Goal: Information Seeking & Learning: Learn about a topic

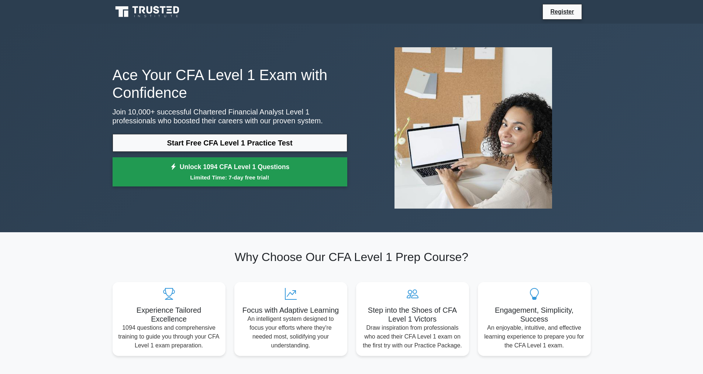
click at [205, 169] on link "Unlock 1094 CFA Level 1 Questions Limited Time: 7-day free trial!" at bounding box center [230, 172] width 235 height 30
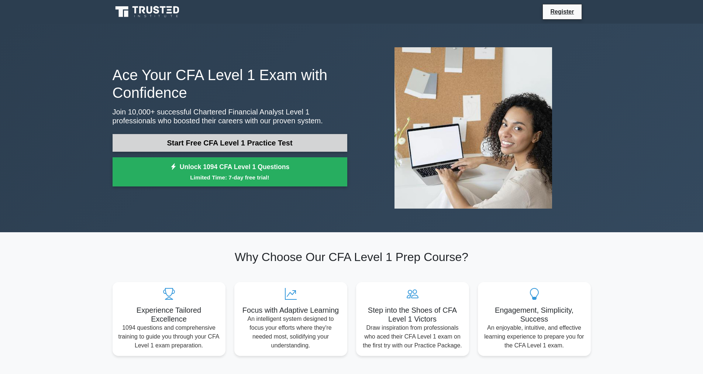
click at [225, 143] on link "Start Free CFA Level 1 Practice Test" at bounding box center [230, 143] width 235 height 18
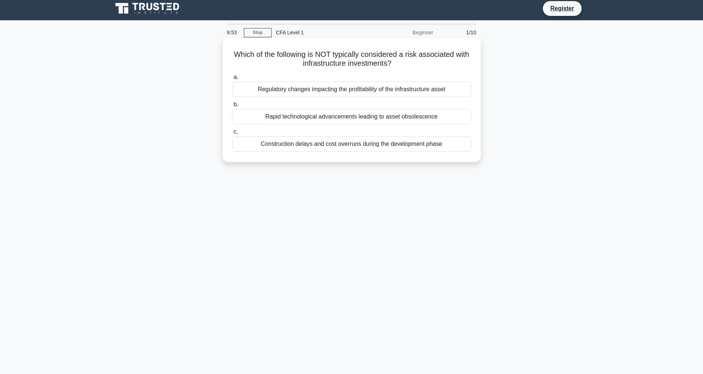
scroll to position [25, 0]
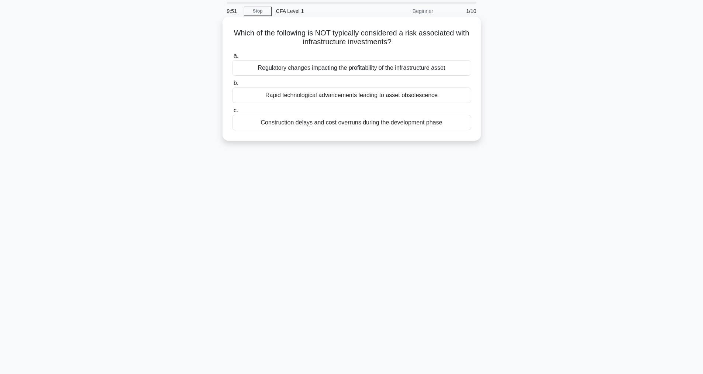
click at [246, 121] on div "Construction delays and cost overruns during the development phase" at bounding box center [351, 123] width 239 height 16
click at [232, 113] on input "c. Construction delays and cost overruns during the development phase" at bounding box center [232, 110] width 0 height 5
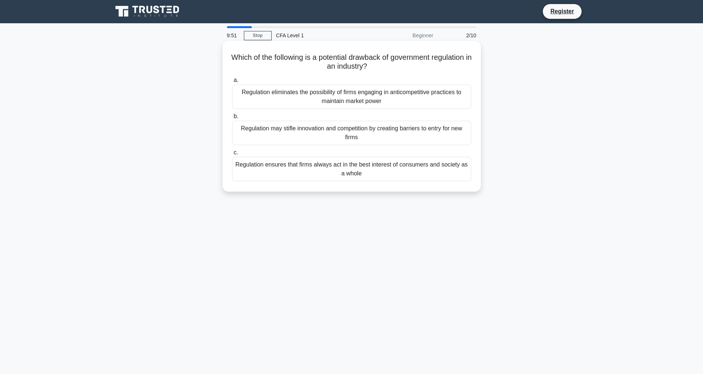
scroll to position [0, 0]
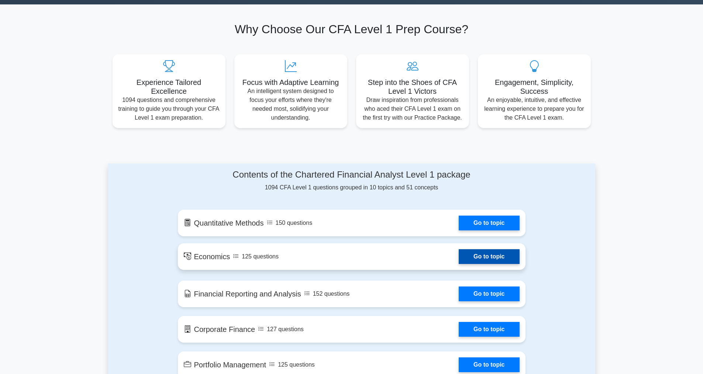
scroll to position [221, 0]
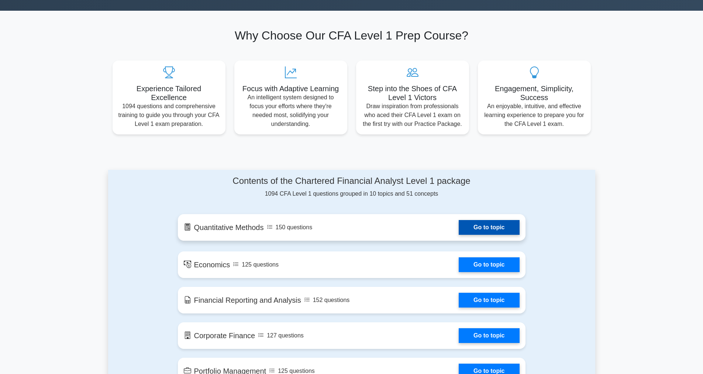
click at [459, 229] on link "Go to topic" at bounding box center [489, 227] width 61 height 15
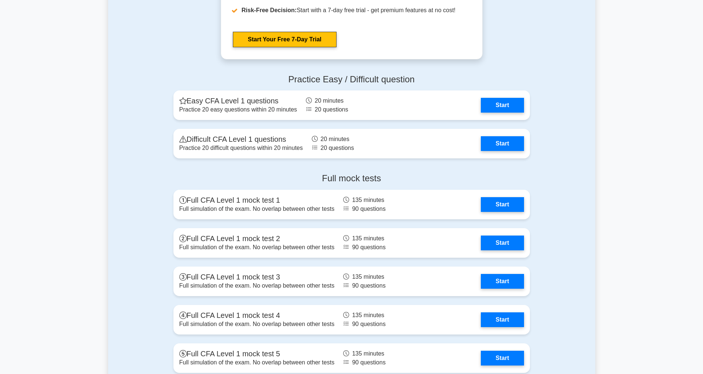
scroll to position [997, 0]
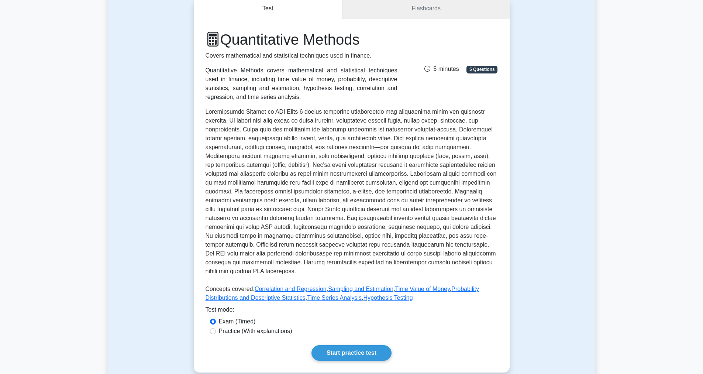
scroll to position [148, 0]
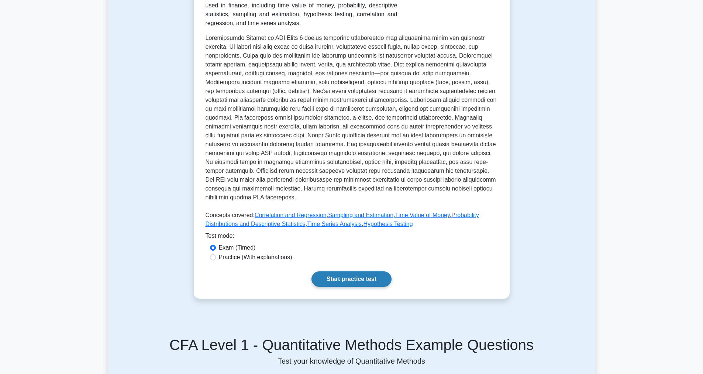
click at [364, 281] on link "Start practice test" at bounding box center [352, 279] width 80 height 16
